Goal: Information Seeking & Learning: Compare options

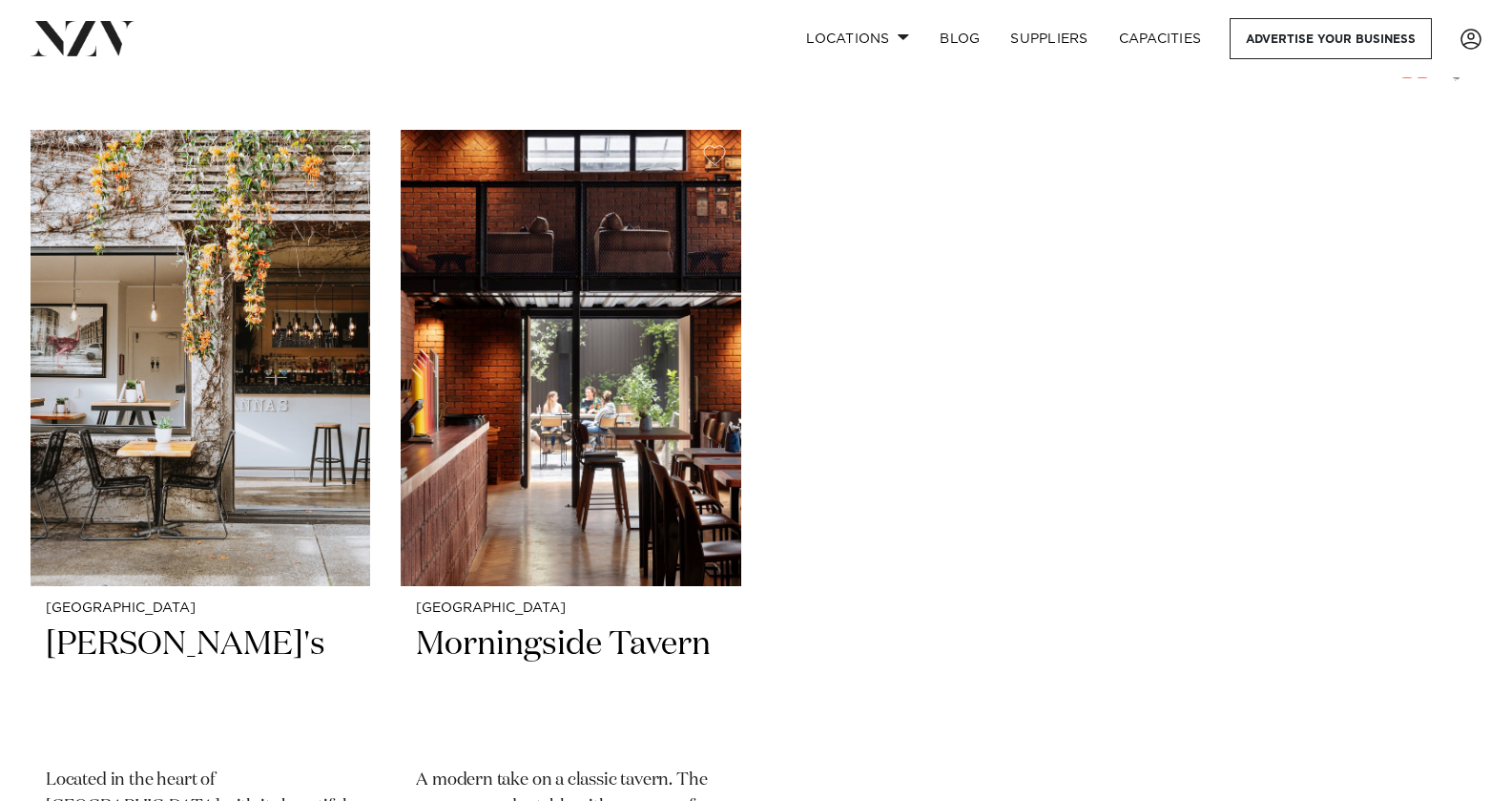
scroll to position [477, 0]
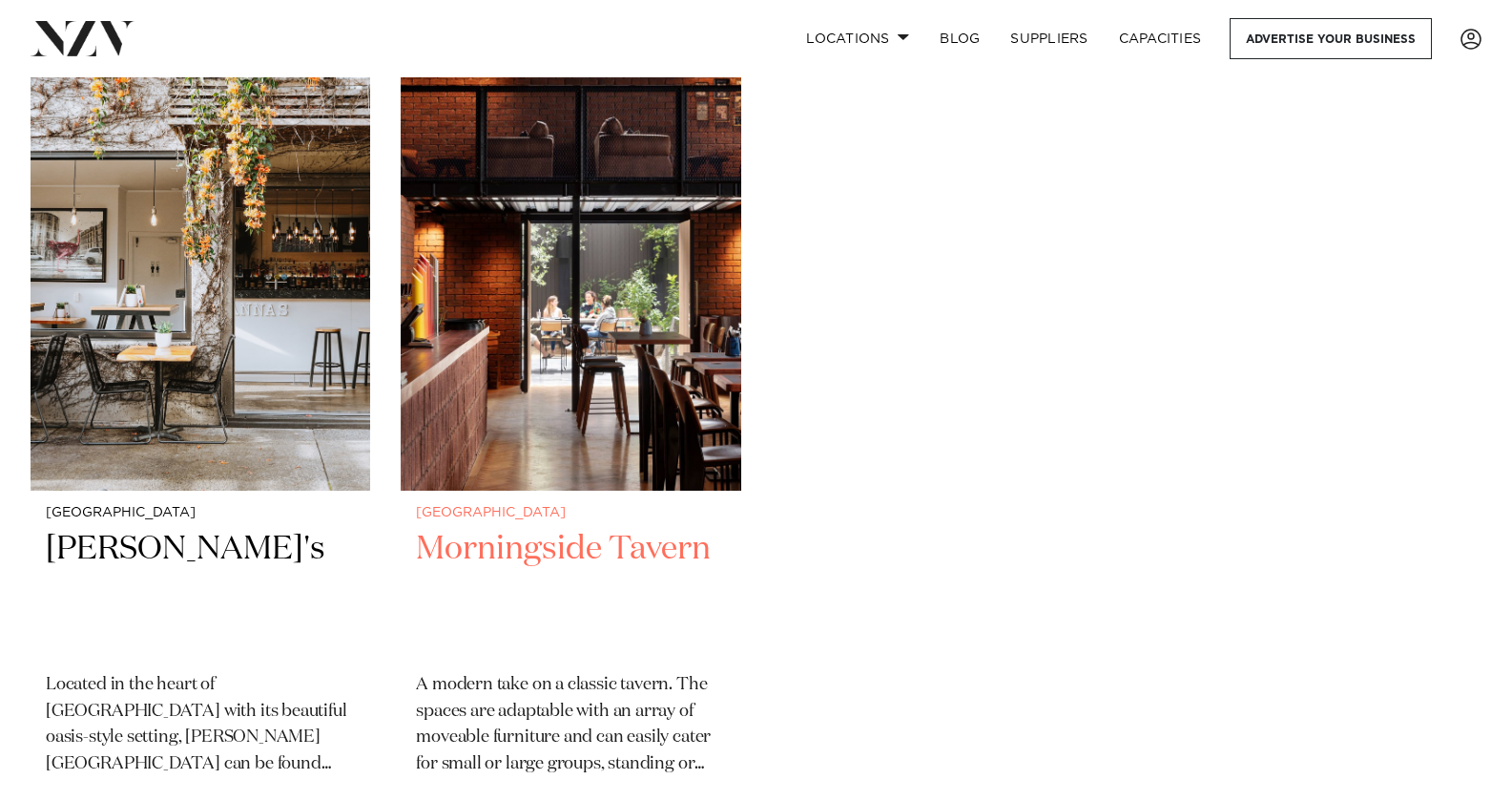
click at [571, 365] on img at bounding box center [570, 262] width 339 height 456
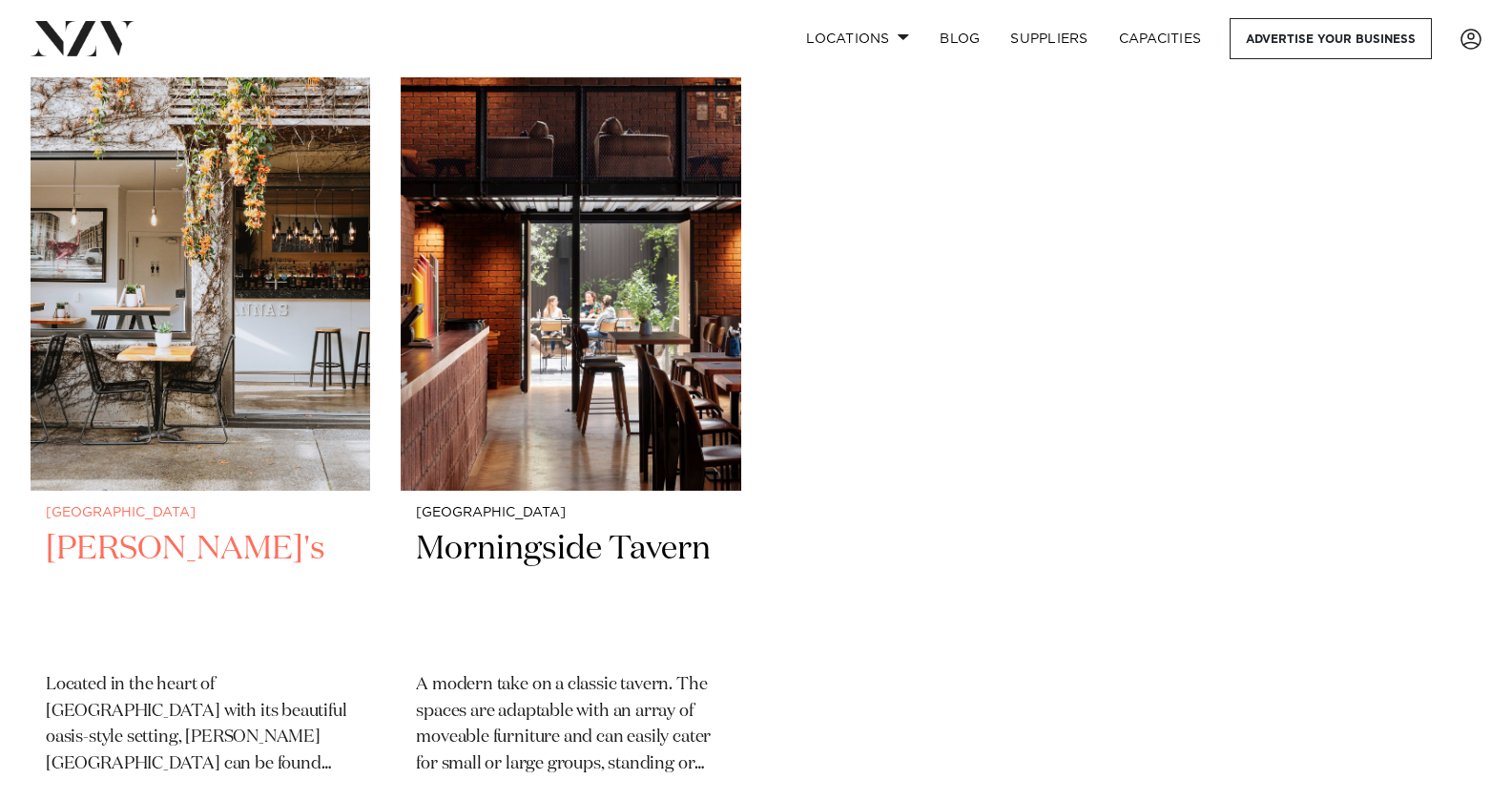
click at [146, 385] on img at bounding box center [200, 262] width 339 height 456
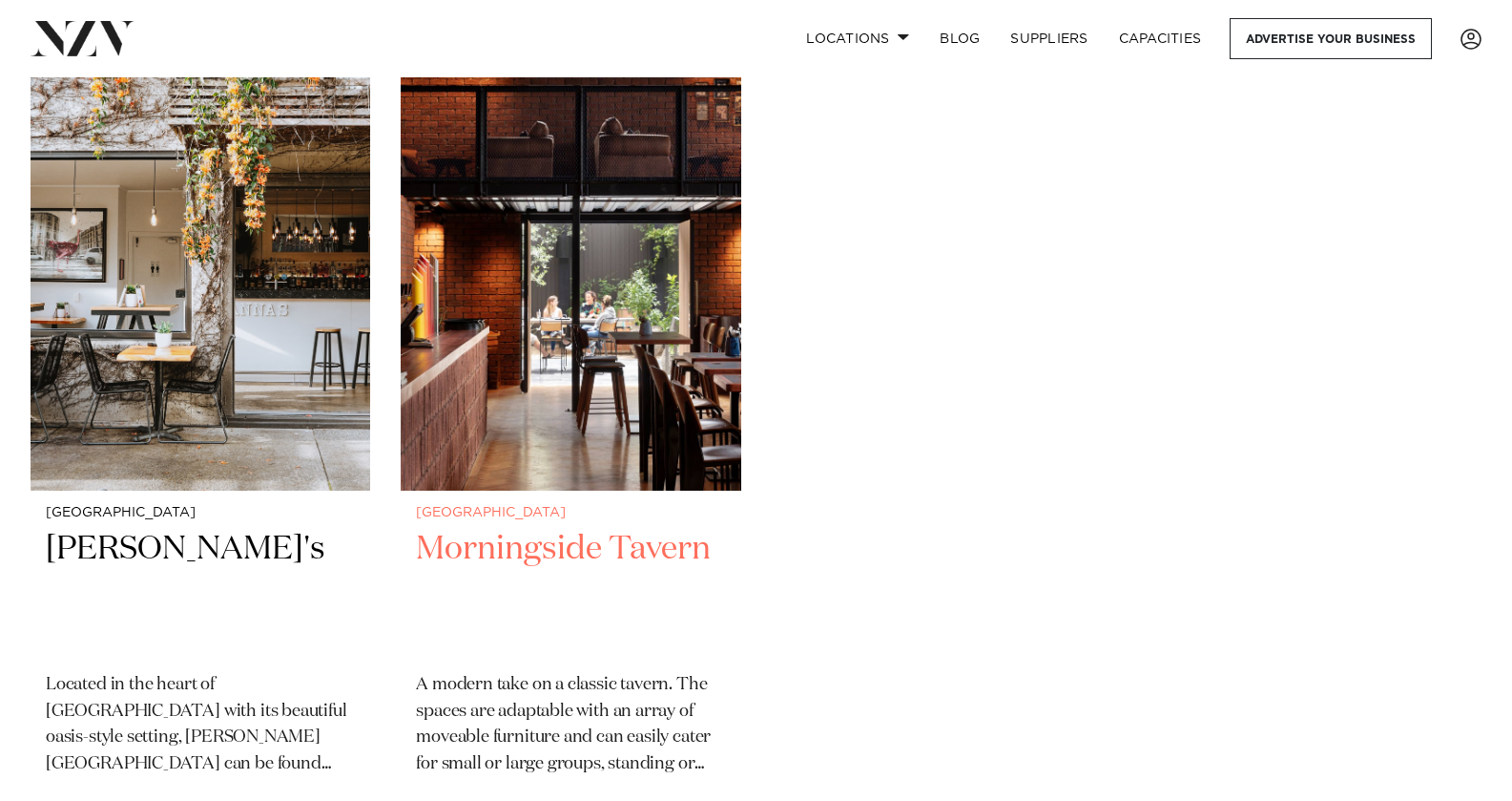
click at [573, 372] on img at bounding box center [570, 262] width 339 height 456
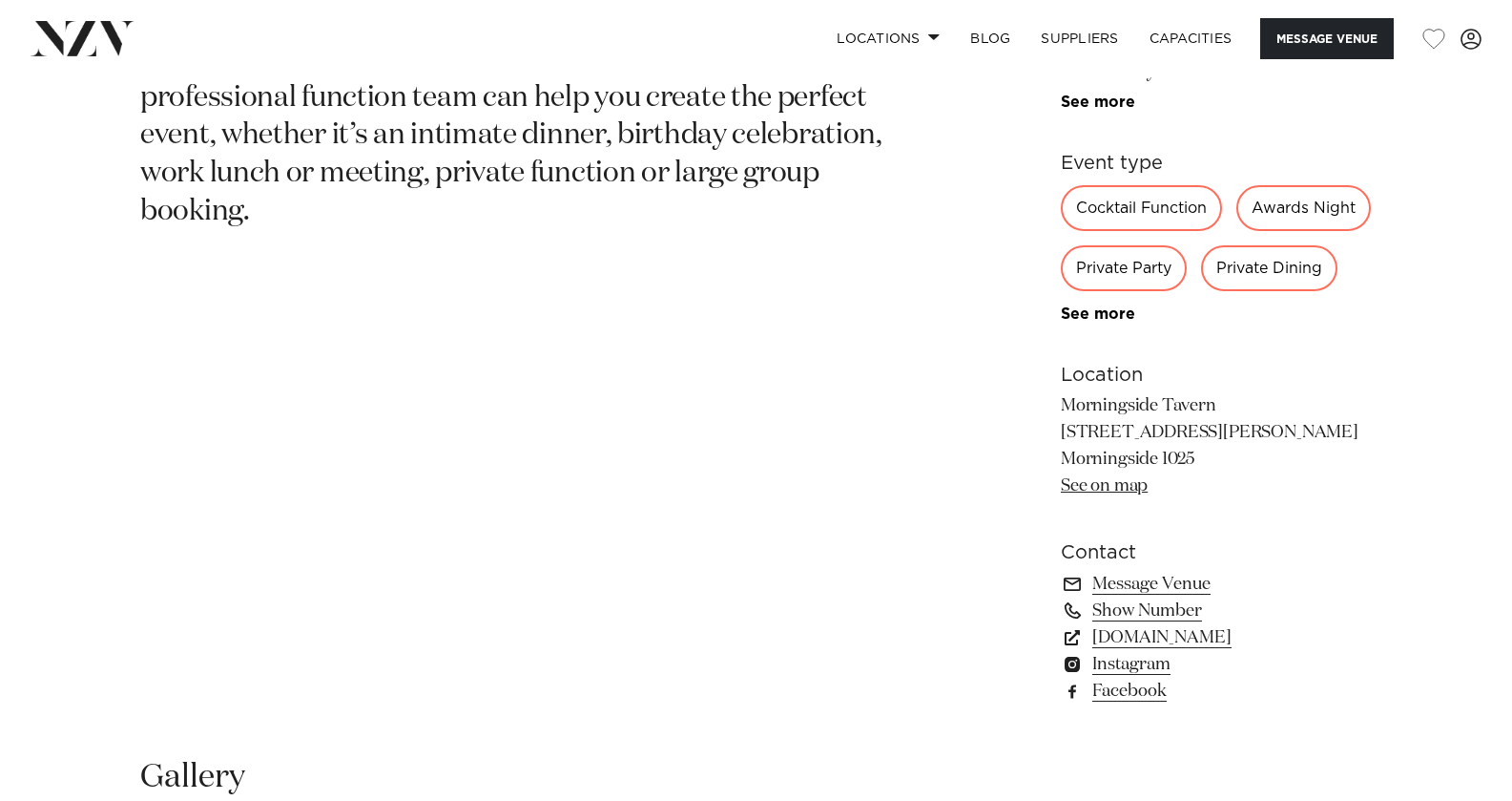
scroll to position [668, 0]
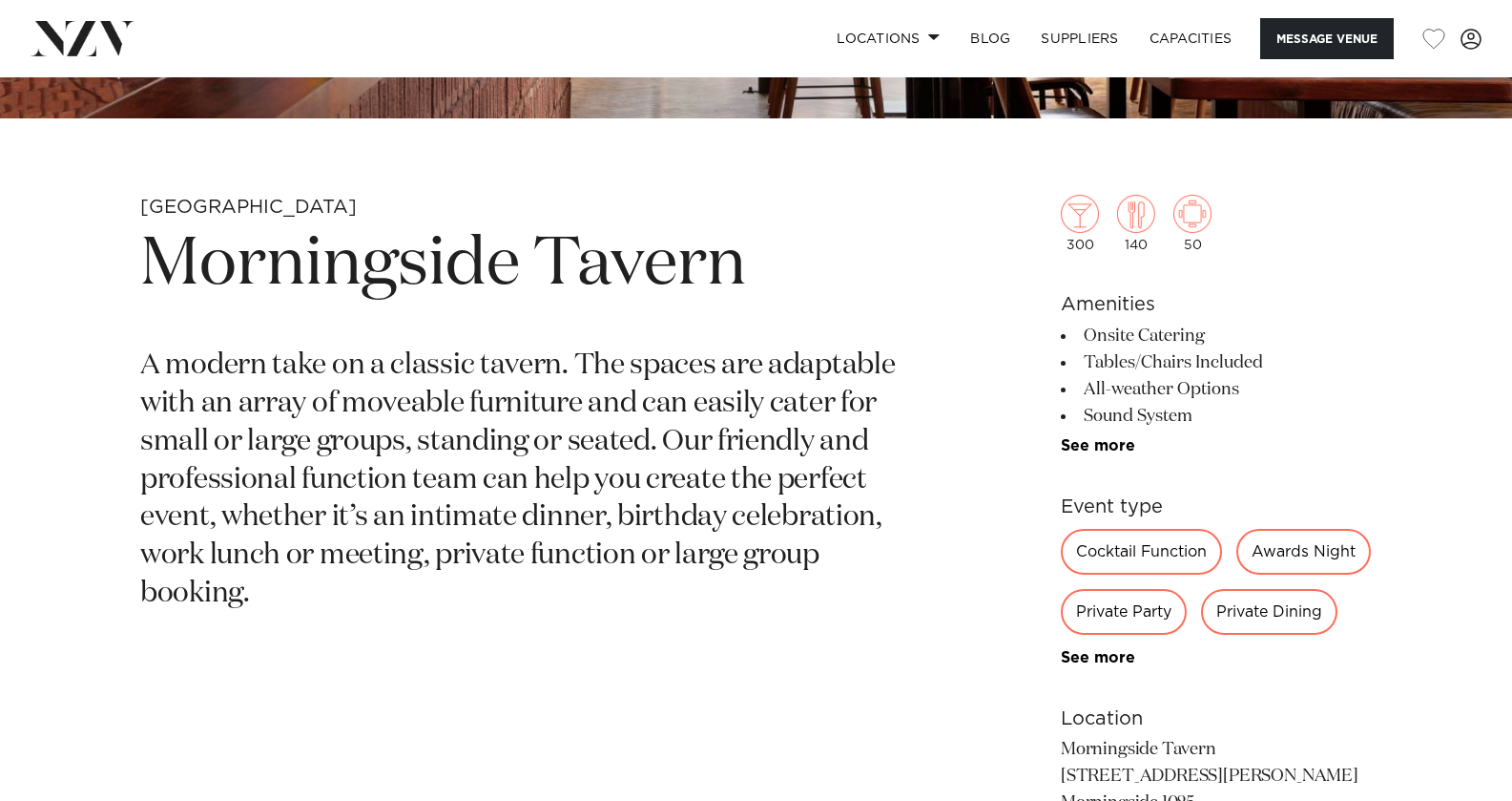
click at [1201, 635] on div "Private Dining" at bounding box center [1270, 612] width 137 height 46
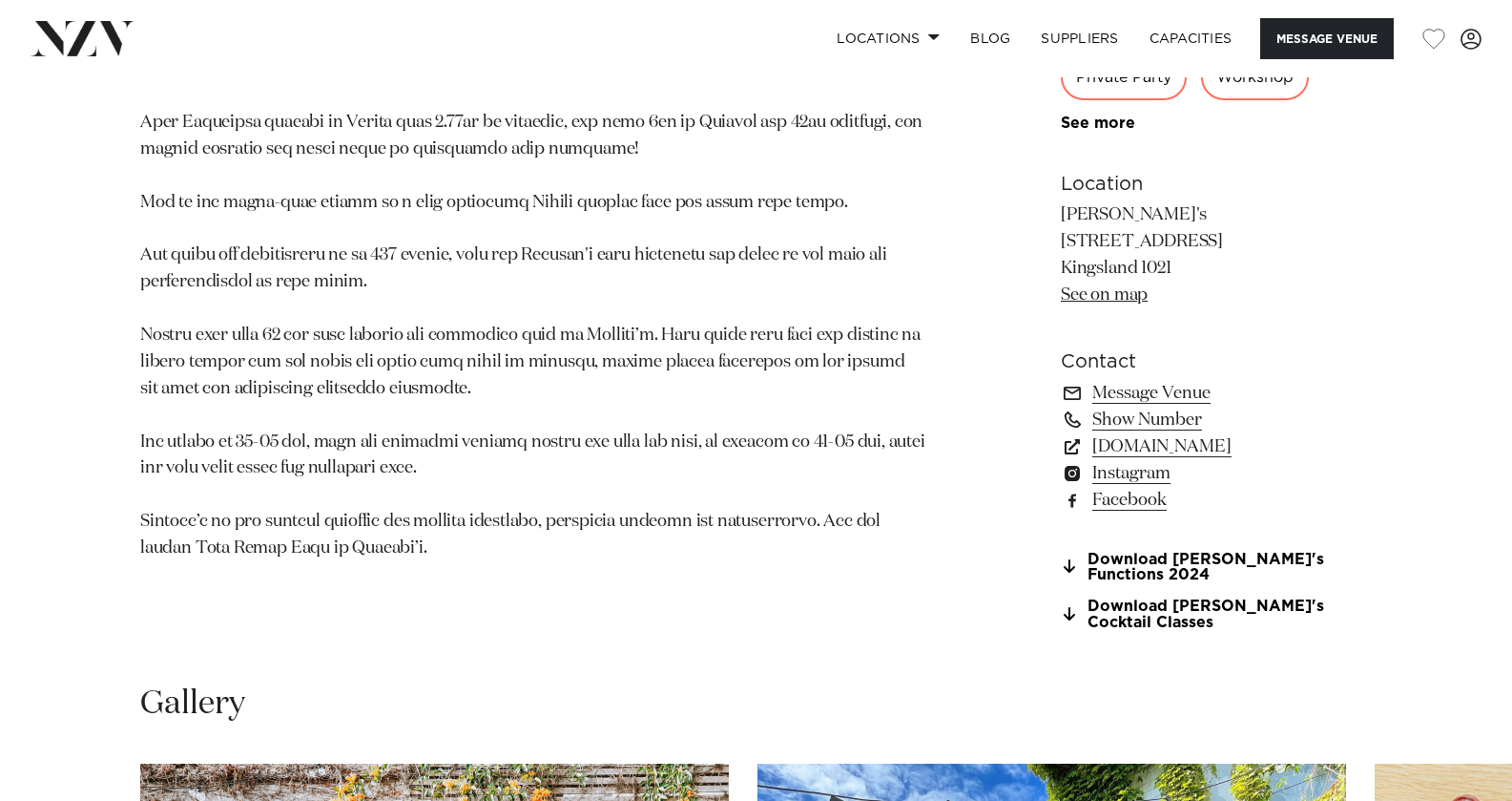
scroll to position [1719, 0]
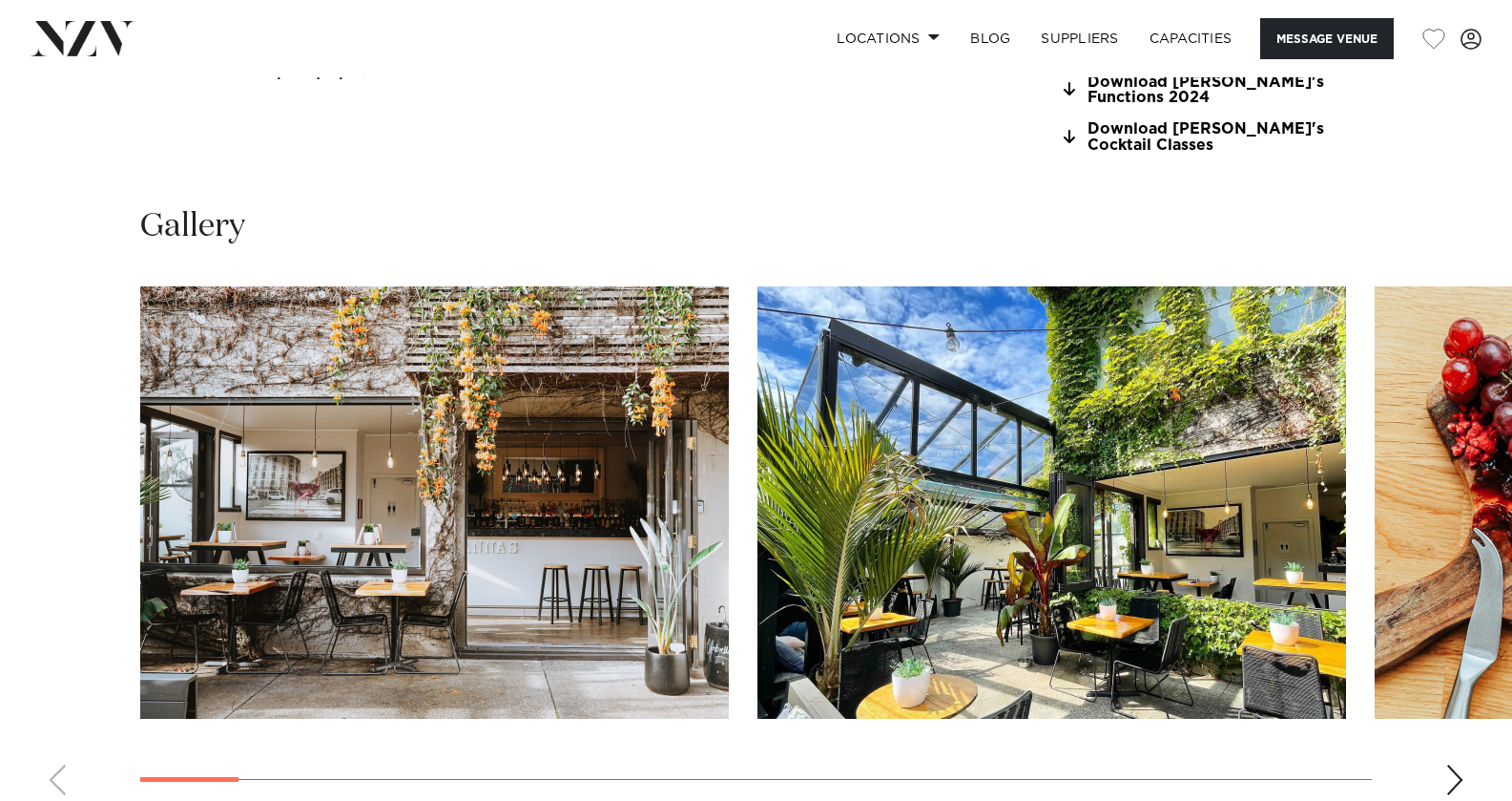
click at [980, 557] on img "2 / 25" at bounding box center [1052, 502] width 589 height 433
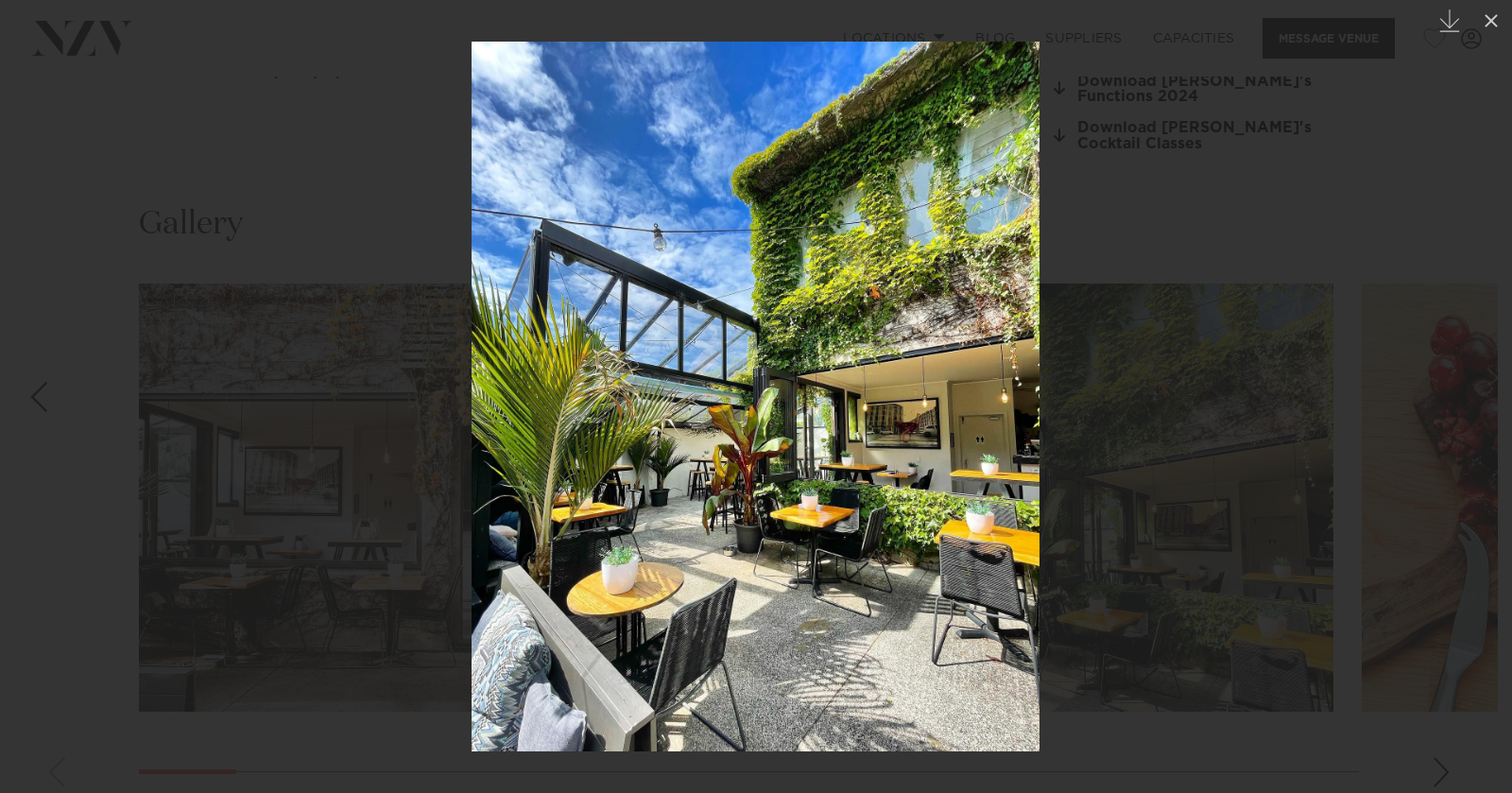
click at [1478, 449] on div at bounding box center [756, 396] width 1512 height 793
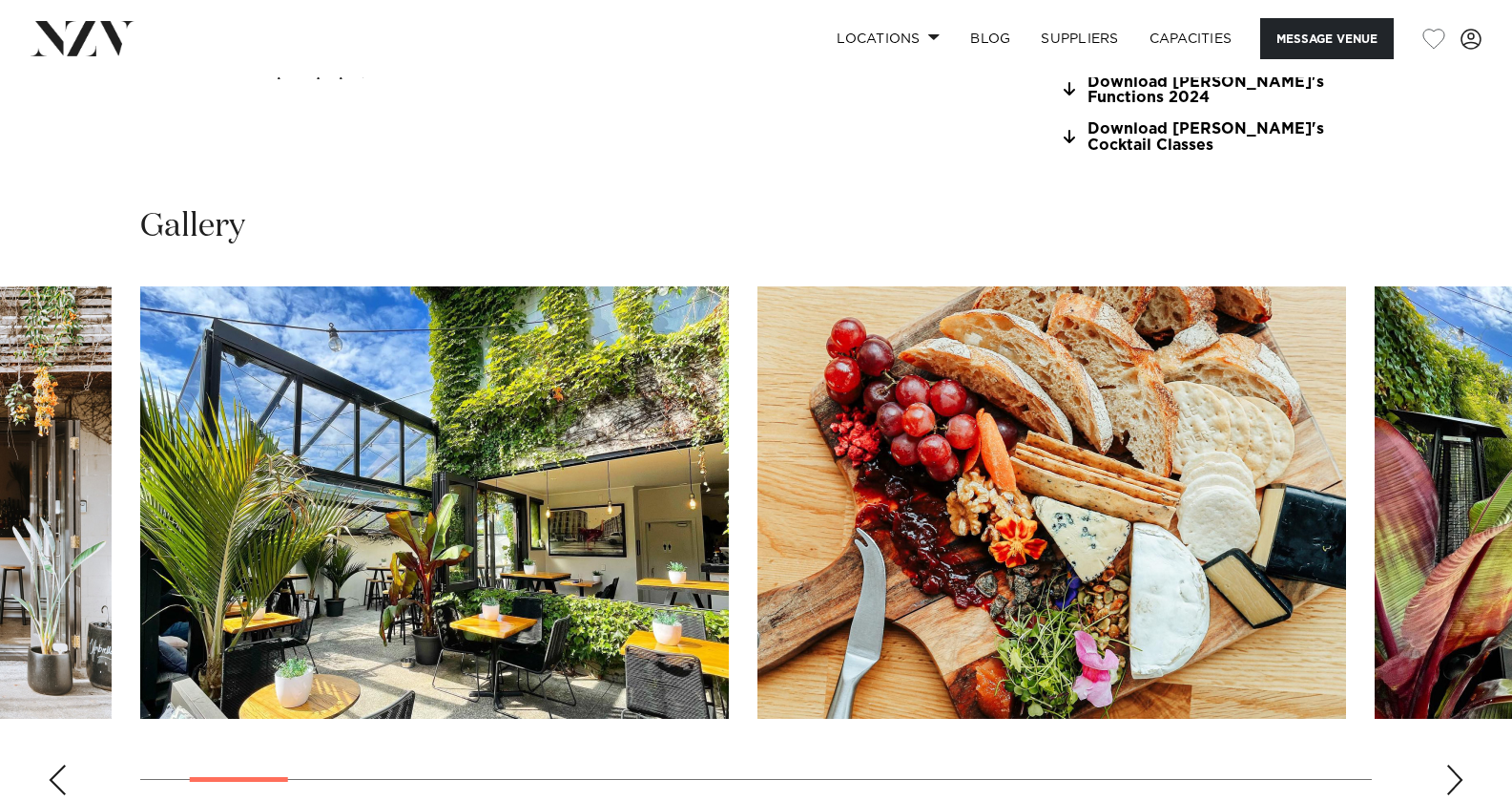
scroll to position [1909, 0]
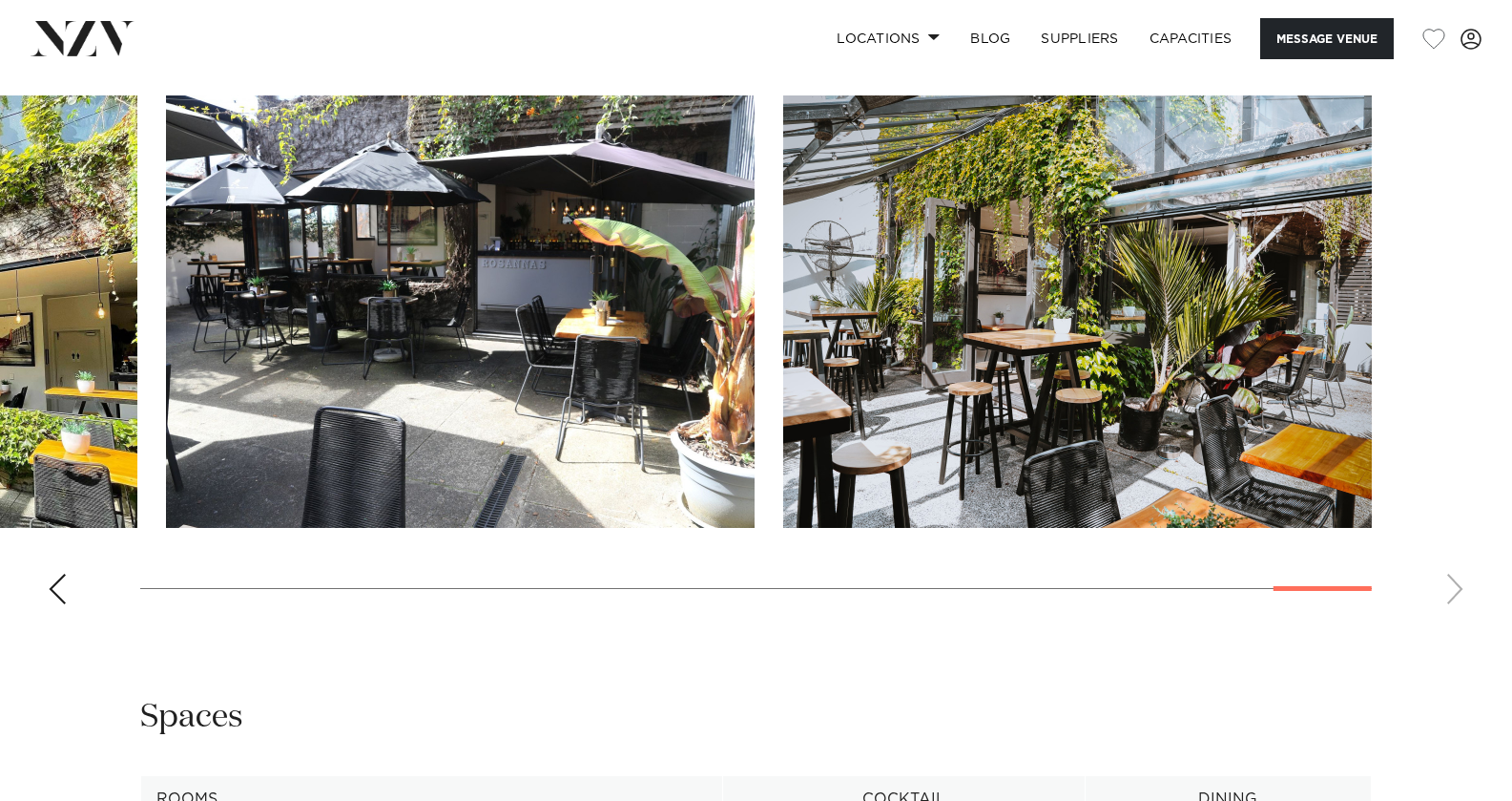
click at [1454, 620] on swiper-container at bounding box center [756, 356] width 1512 height 524
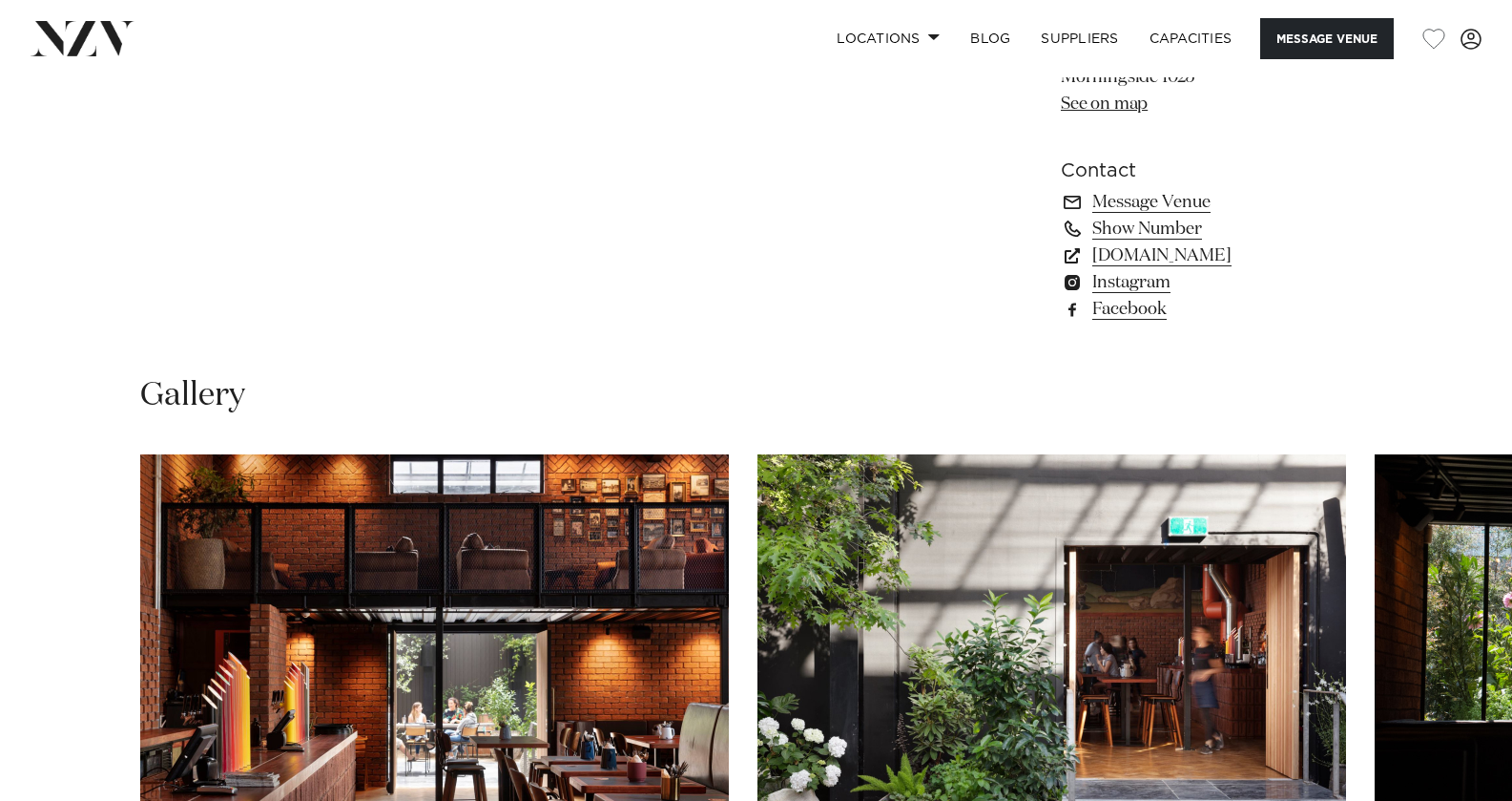
scroll to position [1909, 0]
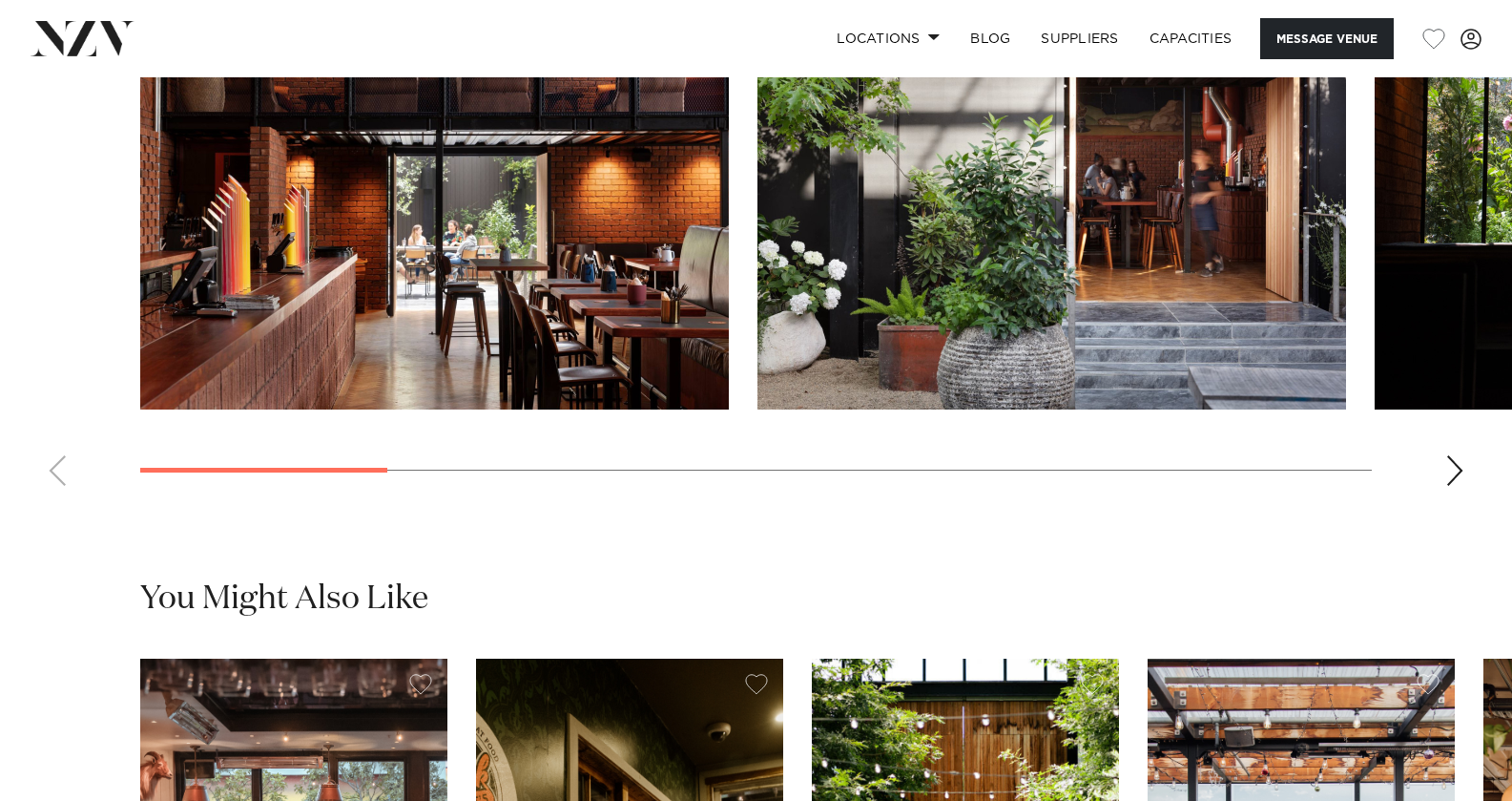
click at [1248, 307] on img "2 / 10" at bounding box center [1052, 193] width 589 height 433
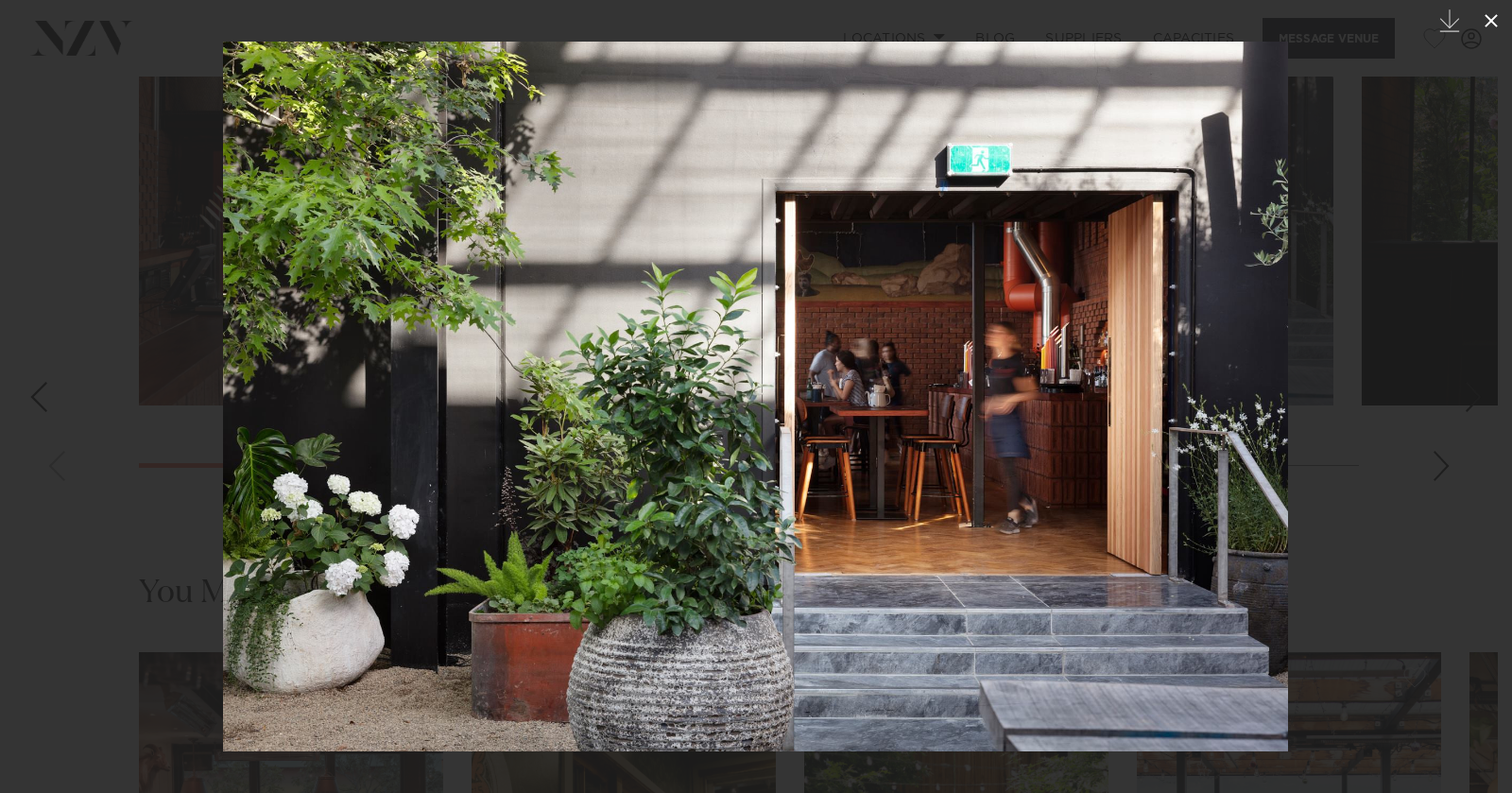
click at [1494, 18] on icon at bounding box center [1490, 21] width 23 height 23
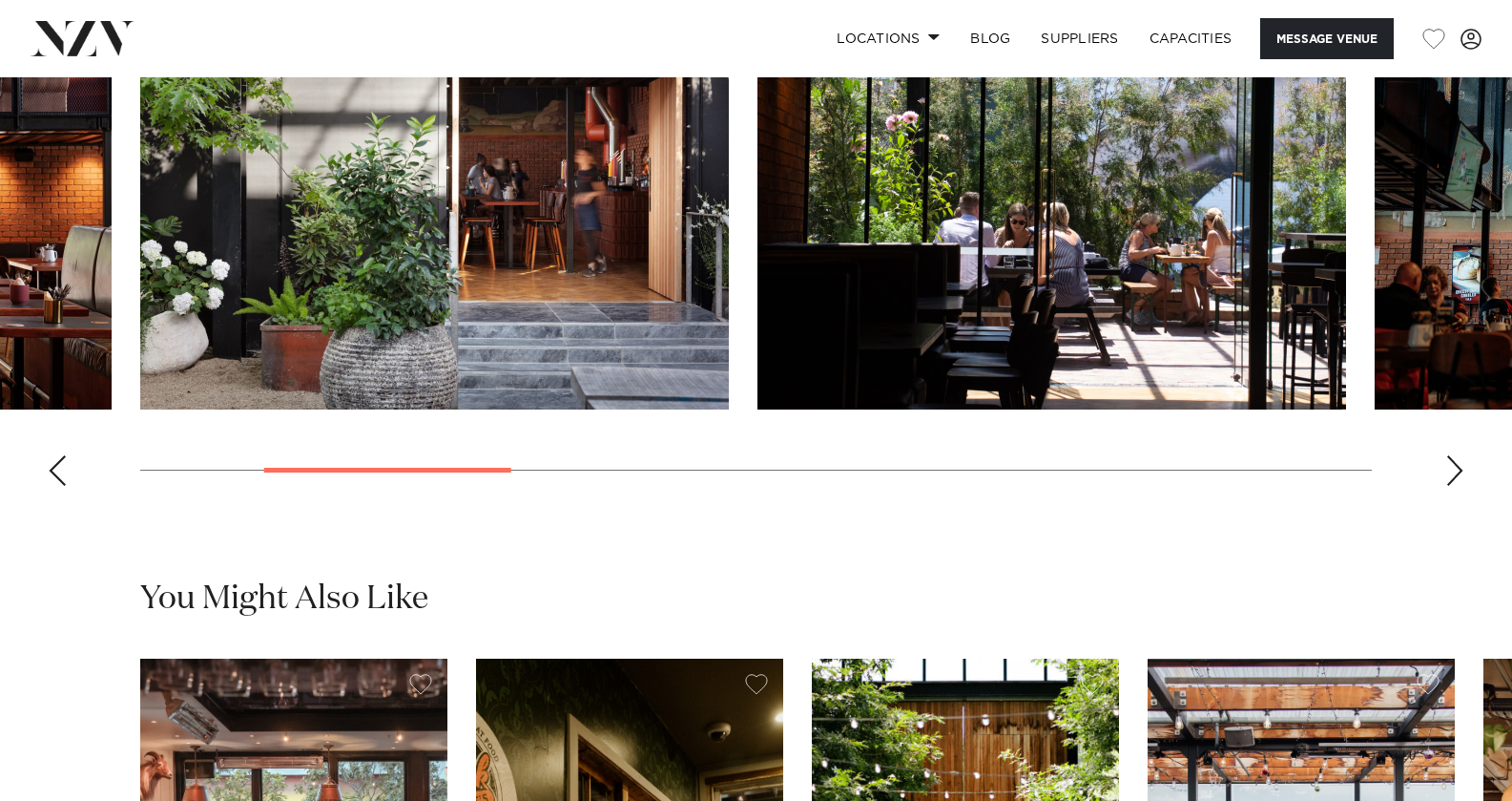
click at [1456, 486] on div "Next slide" at bounding box center [1455, 470] width 19 height 31
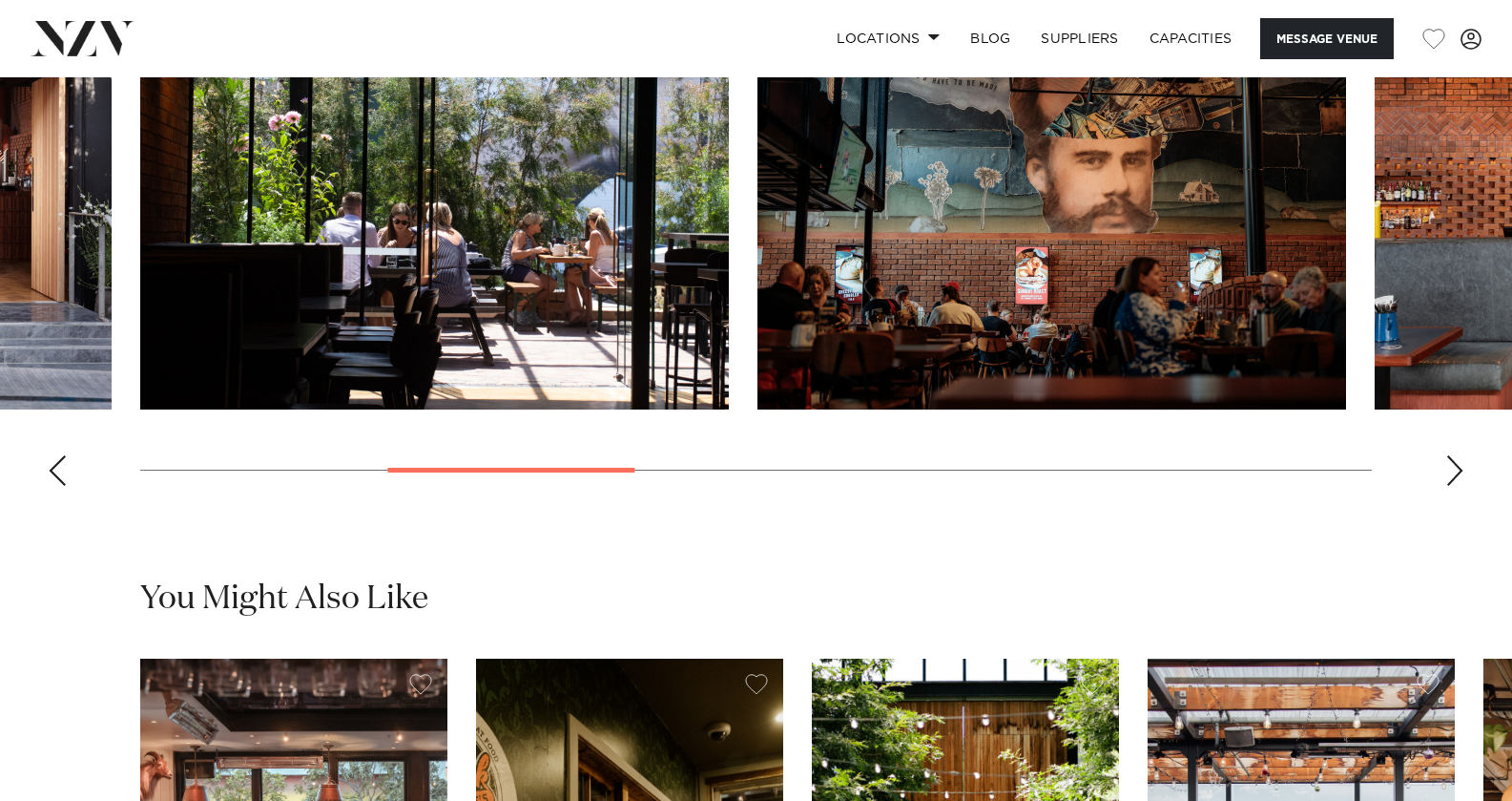
click at [1456, 486] on div "Next slide" at bounding box center [1455, 470] width 19 height 31
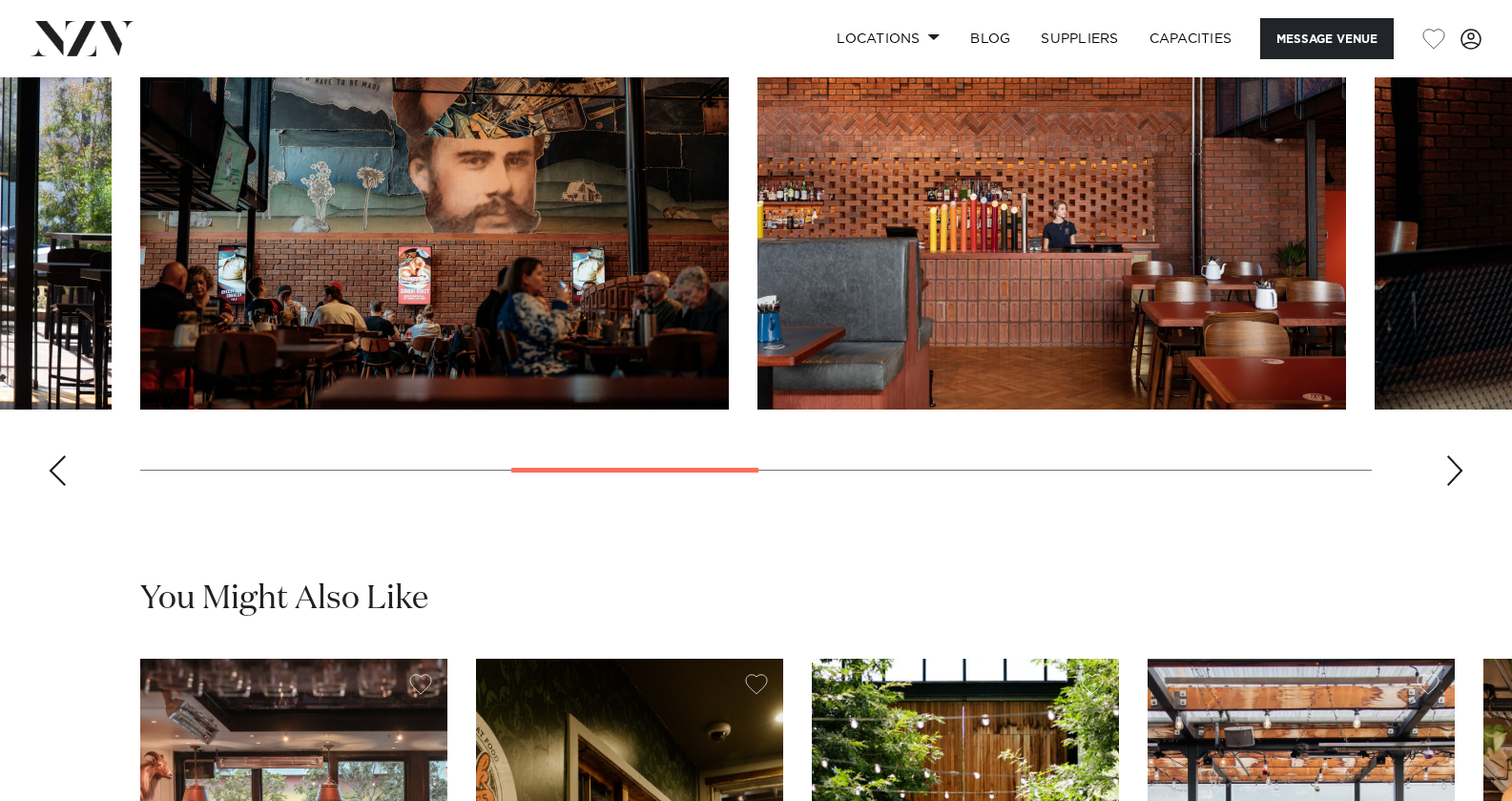
click at [1456, 486] on div "Next slide" at bounding box center [1455, 470] width 19 height 31
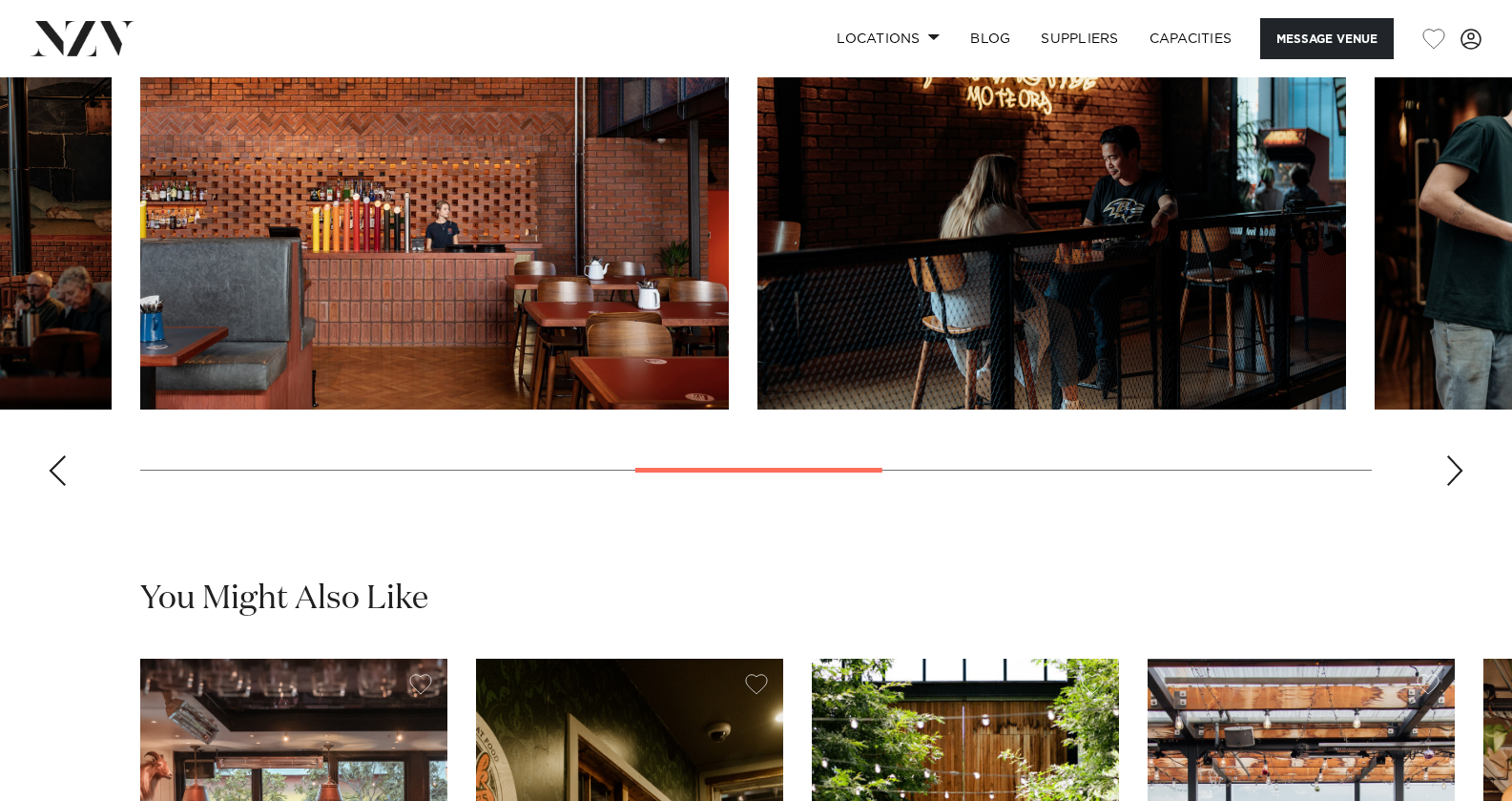
click at [1456, 486] on div "Next slide" at bounding box center [1455, 470] width 19 height 31
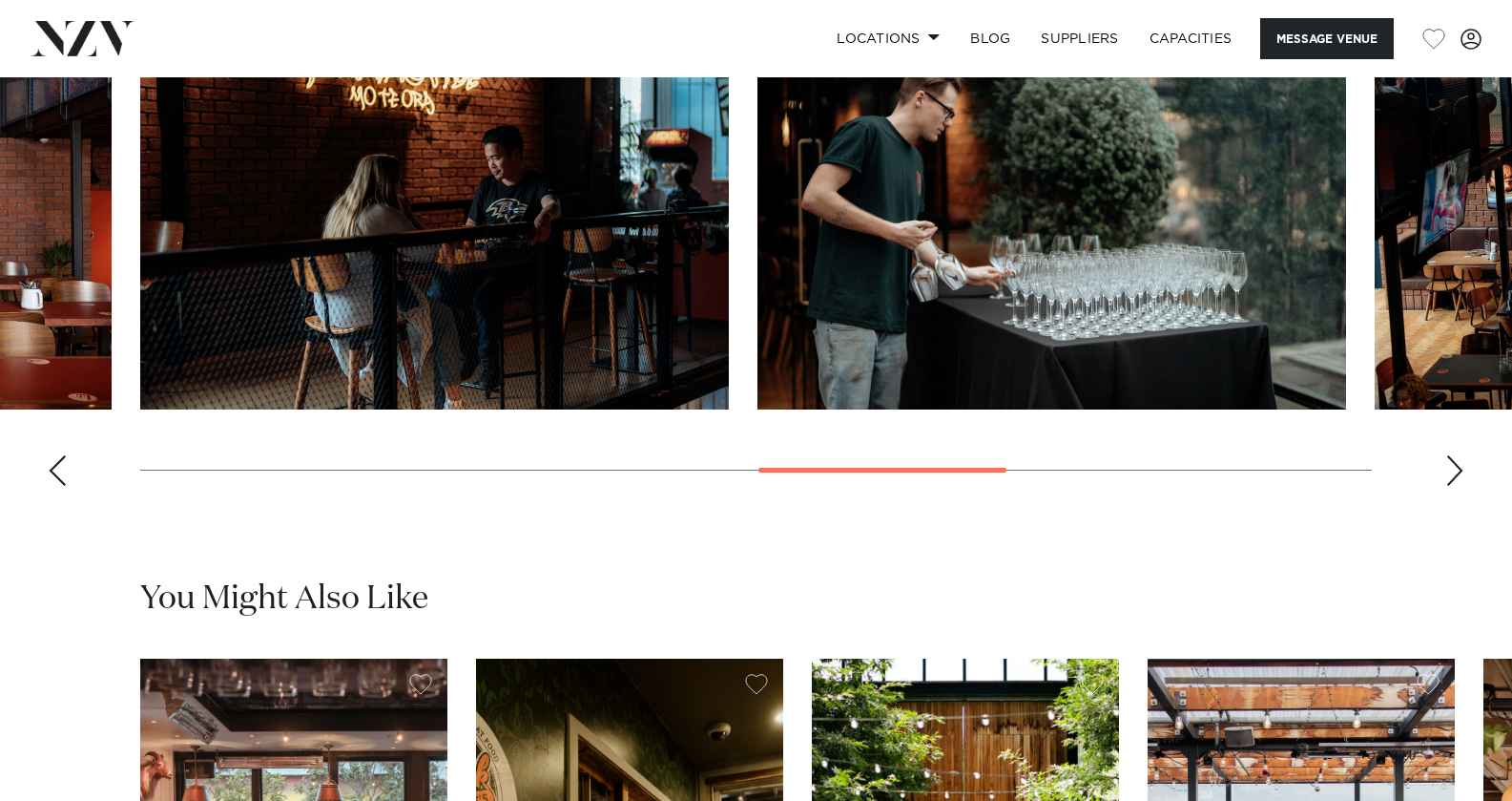
click at [1456, 486] on div "Next slide" at bounding box center [1455, 470] width 19 height 31
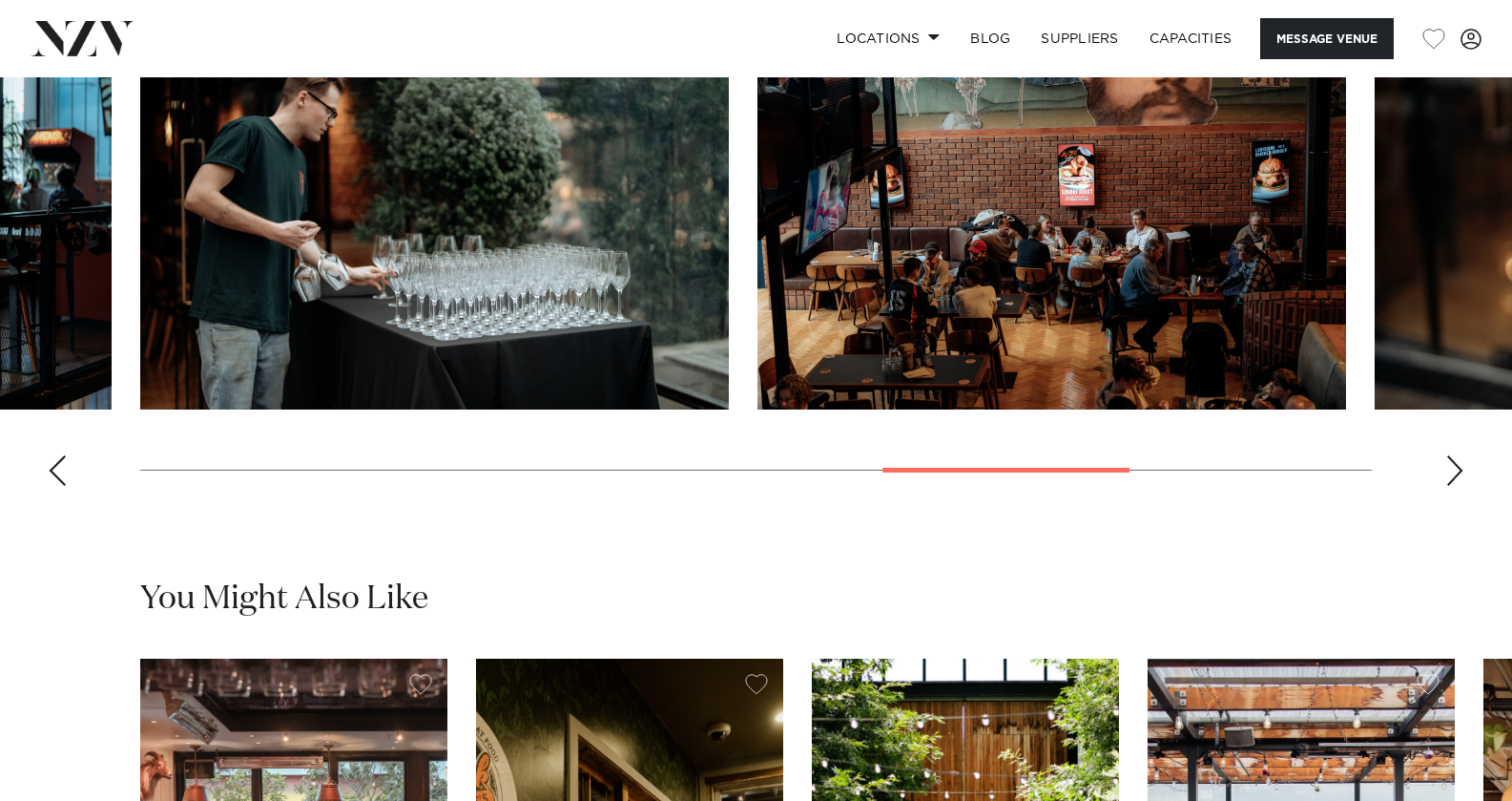
click at [1456, 486] on div "Next slide" at bounding box center [1455, 470] width 19 height 31
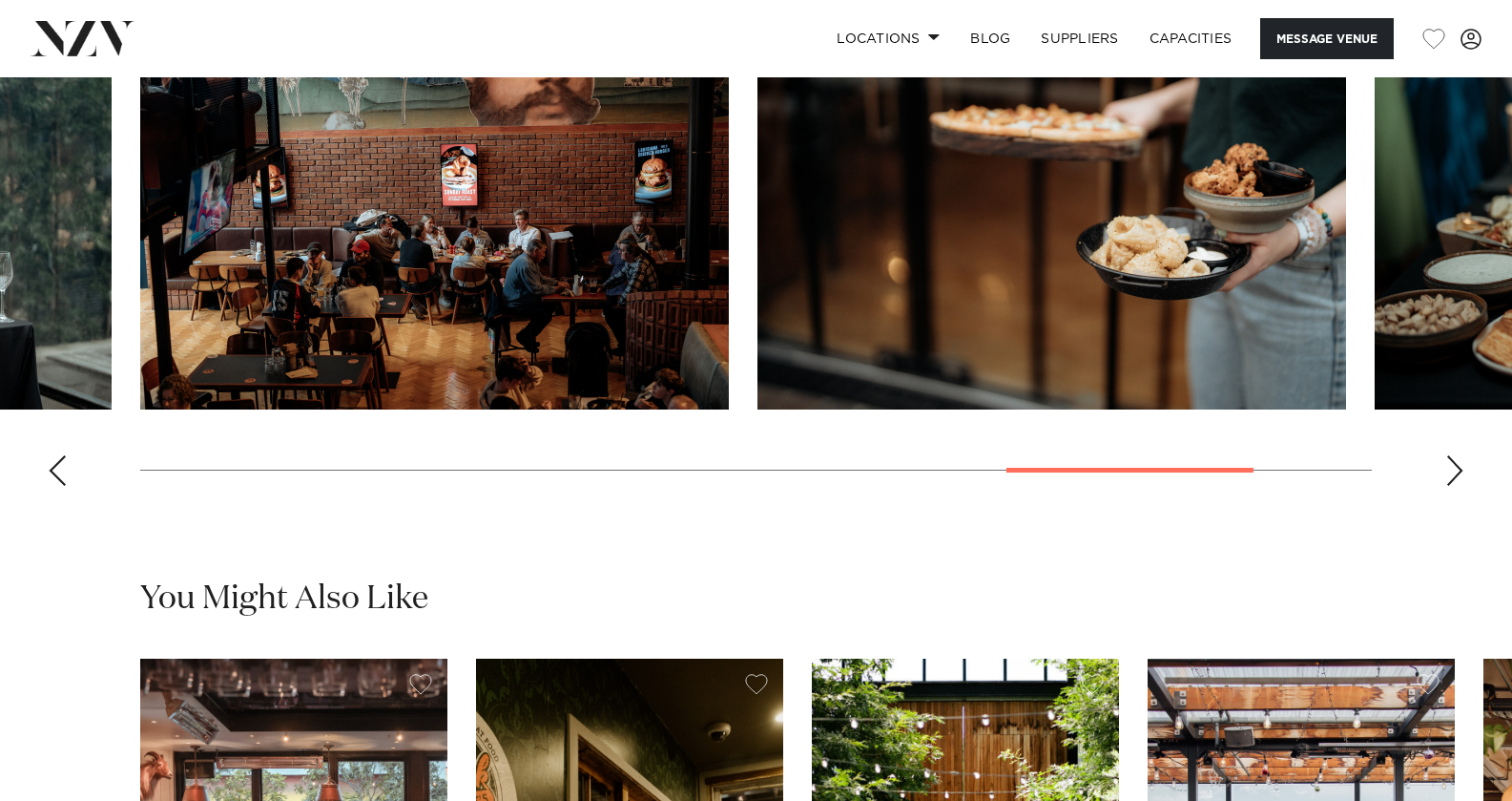
click at [1456, 486] on div "Next slide" at bounding box center [1455, 470] width 19 height 31
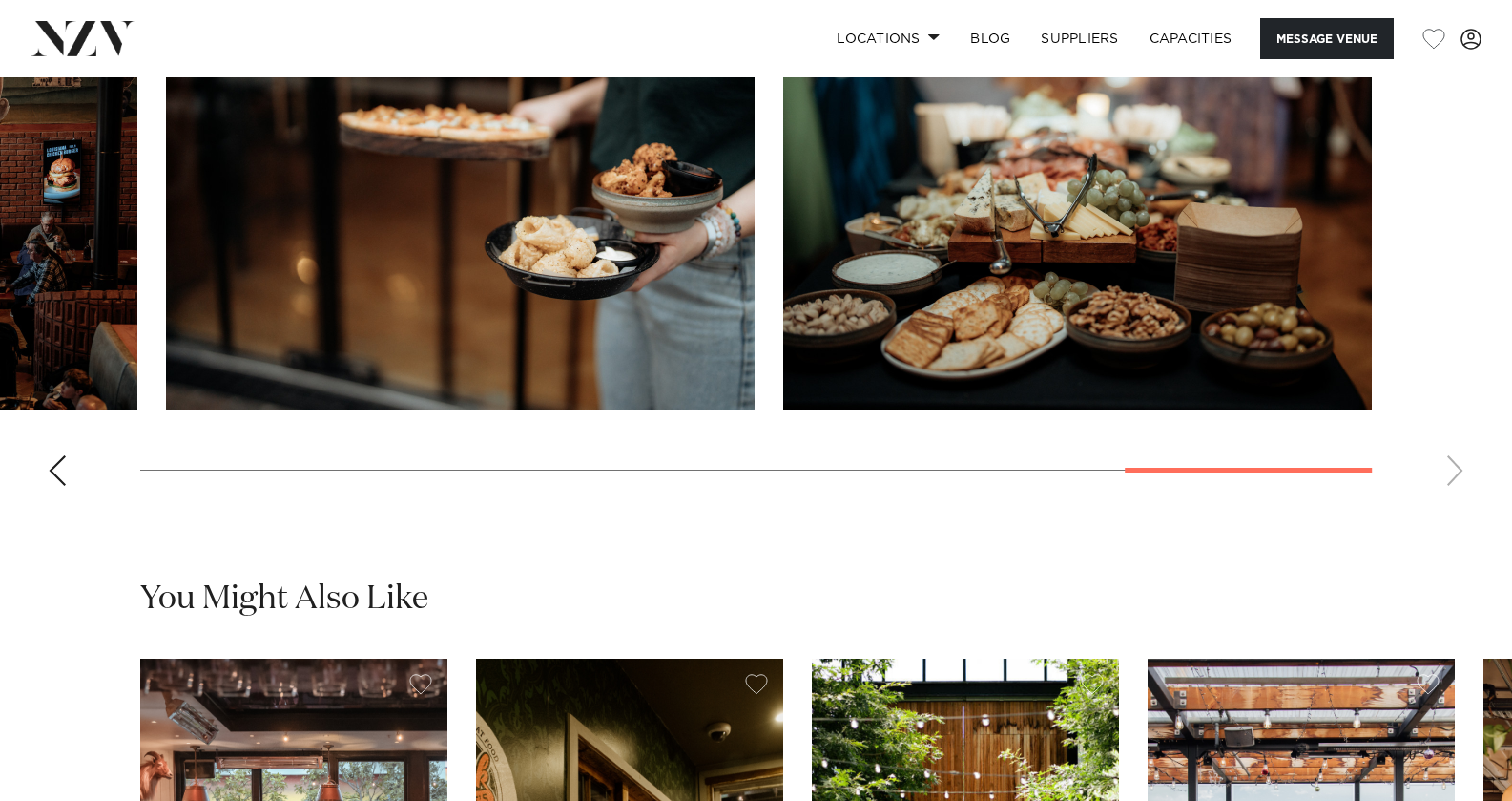
click at [1456, 501] on swiper-container at bounding box center [756, 239] width 1512 height 524
